Goal: Transaction & Acquisition: Purchase product/service

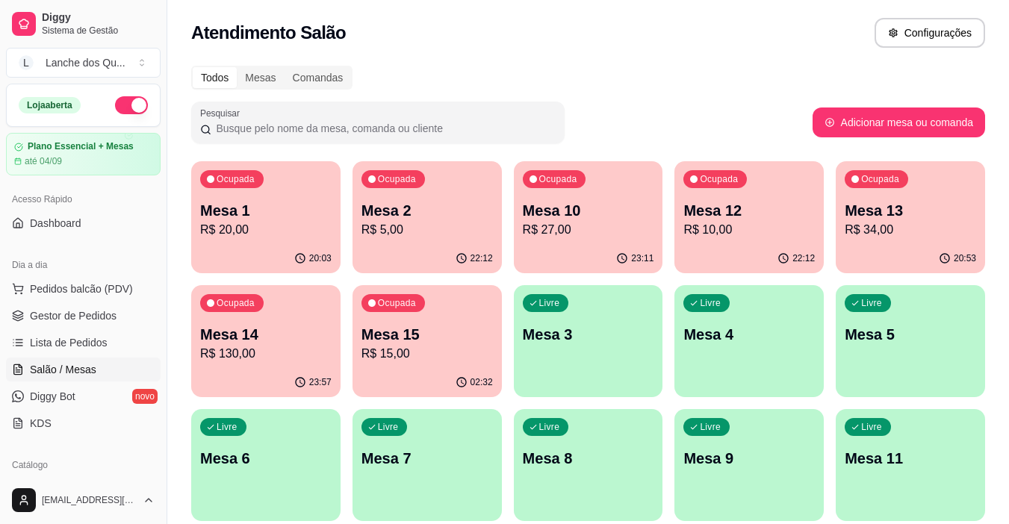
click at [253, 214] on p "Mesa 1" at bounding box center [265, 210] width 131 height 21
click at [394, 226] on p "R$ 5,00" at bounding box center [427, 230] width 131 height 18
click at [582, 235] on p "R$ 27,00" at bounding box center [588, 230] width 131 height 18
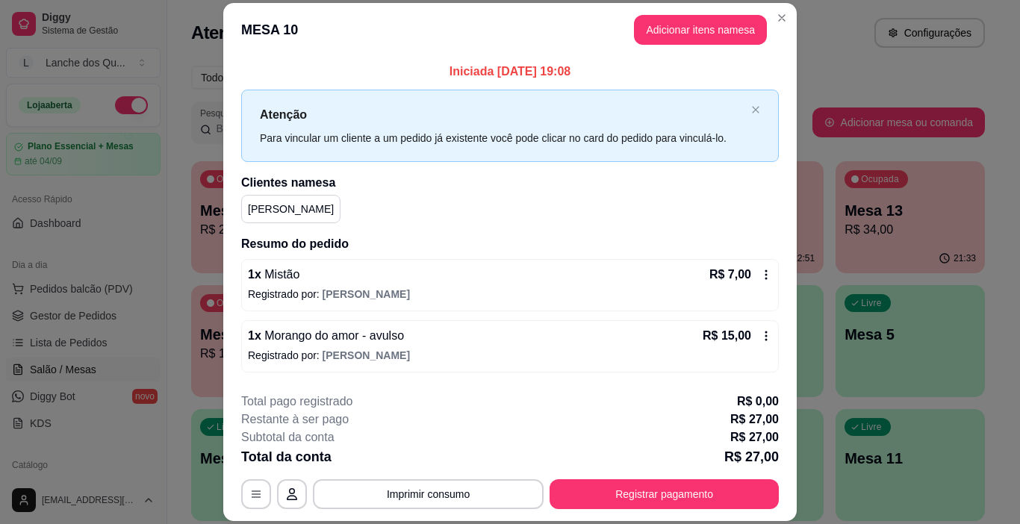
scroll to position [58, 0]
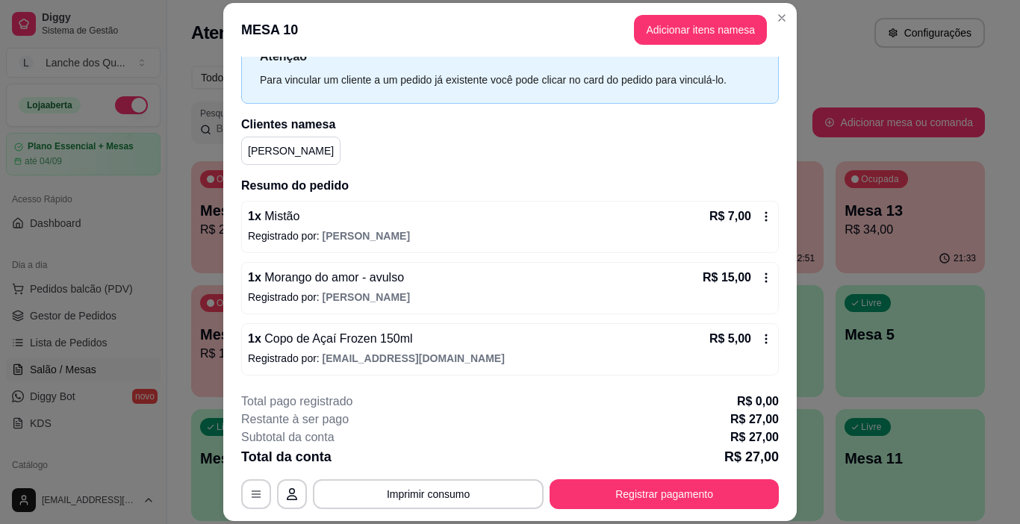
click at [432, 281] on div "1 x Morango do amor - avulso R$ 15,00" at bounding box center [510, 278] width 524 height 18
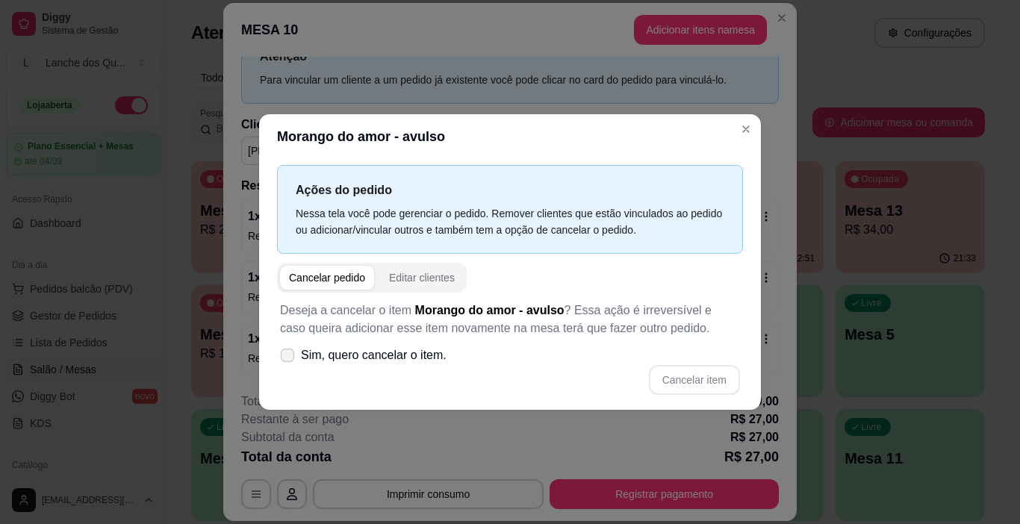
click at [288, 357] on icon at bounding box center [287, 355] width 11 height 8
click at [288, 359] on input "Sim, quero cancelar o item." at bounding box center [284, 364] width 10 height 10
checkbox input "true"
click at [675, 378] on button "Cancelar item" at bounding box center [694, 380] width 91 height 30
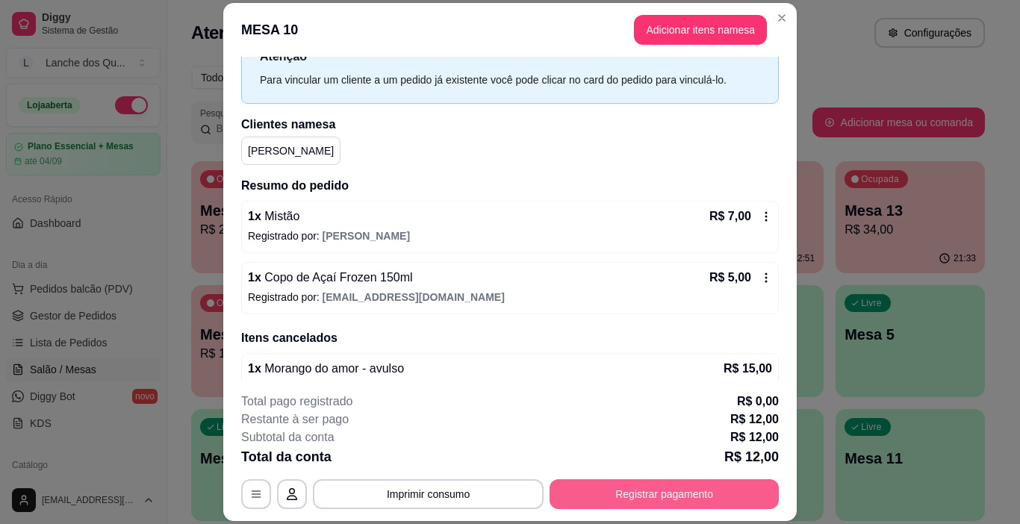
click at [672, 484] on button "Registrar pagamento" at bounding box center [664, 495] width 229 height 30
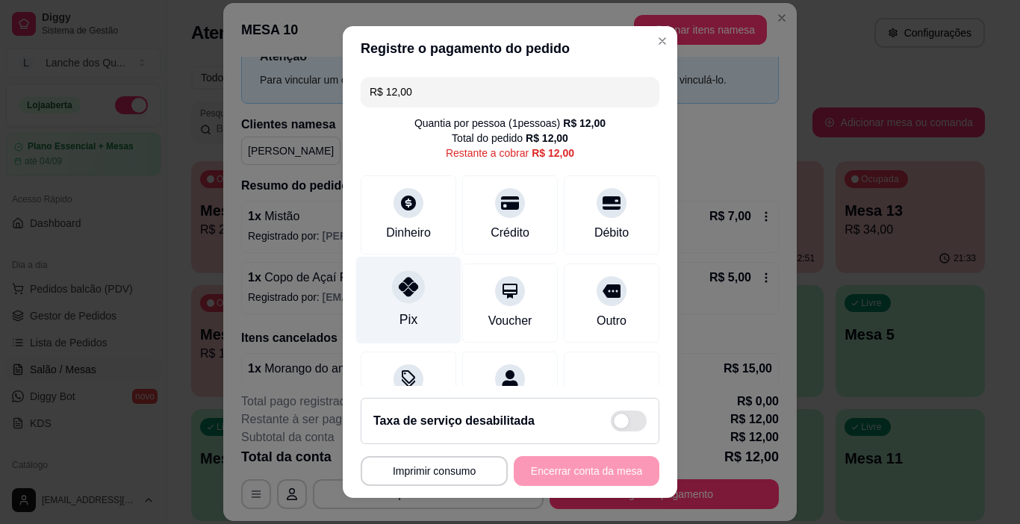
click at [412, 305] on div "Pix" at bounding box center [408, 300] width 105 height 87
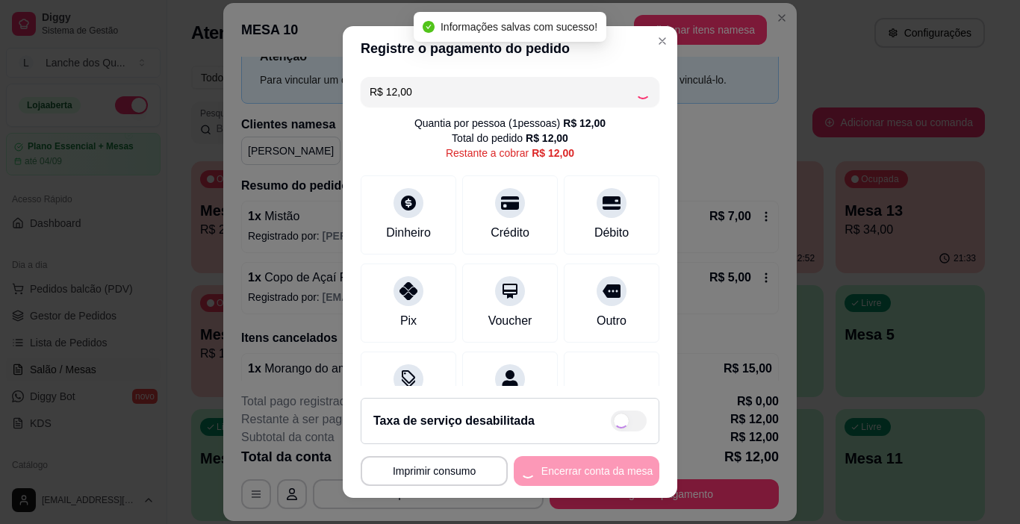
type input "R$ 0,00"
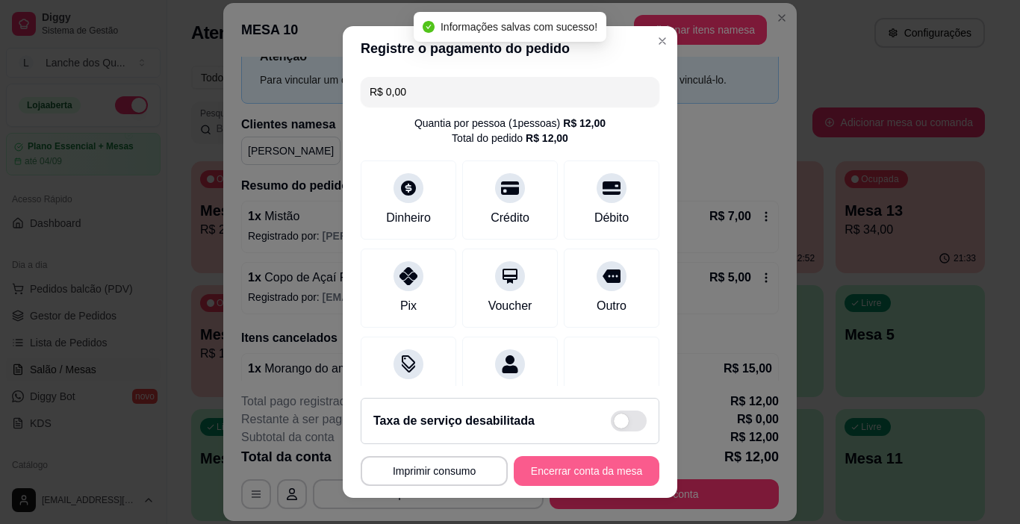
click at [564, 469] on button "Encerrar conta da mesa" at bounding box center [587, 471] width 146 height 30
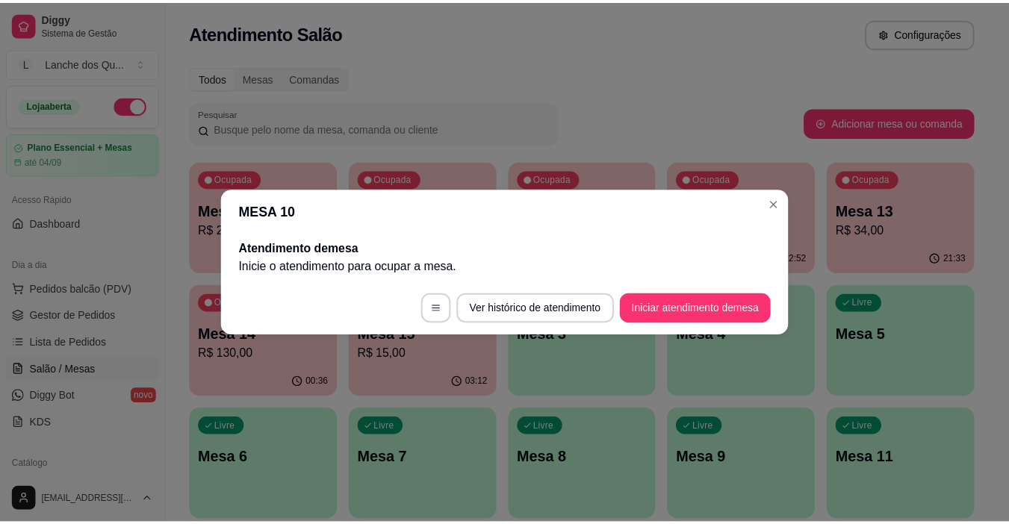
scroll to position [0, 0]
